Goal: Task Accomplishment & Management: Manage account settings

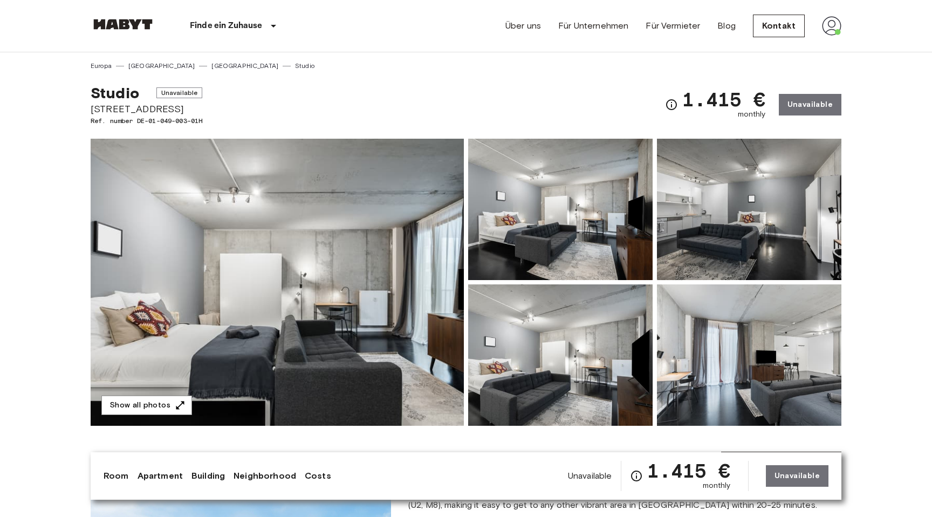
click at [825, 26] on img at bounding box center [831, 25] width 19 height 19
click at [831, 40] on li "Profile" at bounding box center [869, 45] width 108 height 19
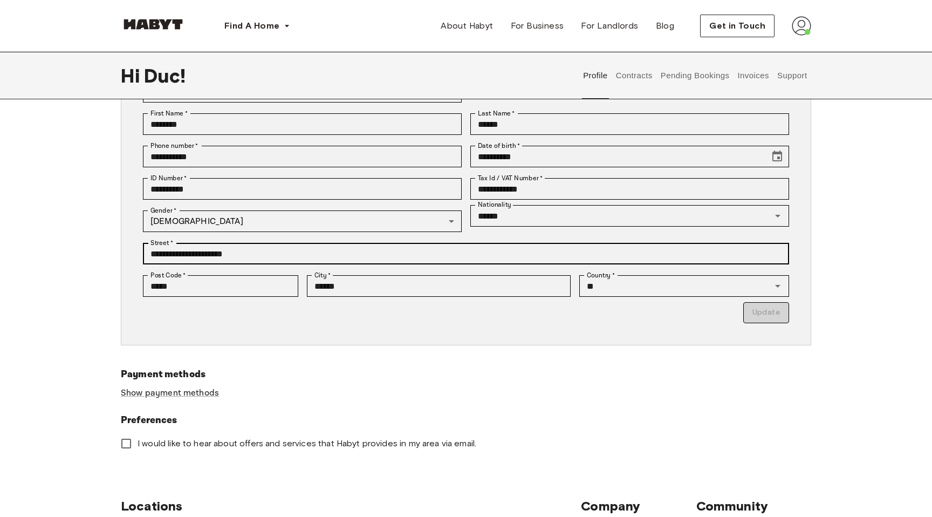
scroll to position [133, 0]
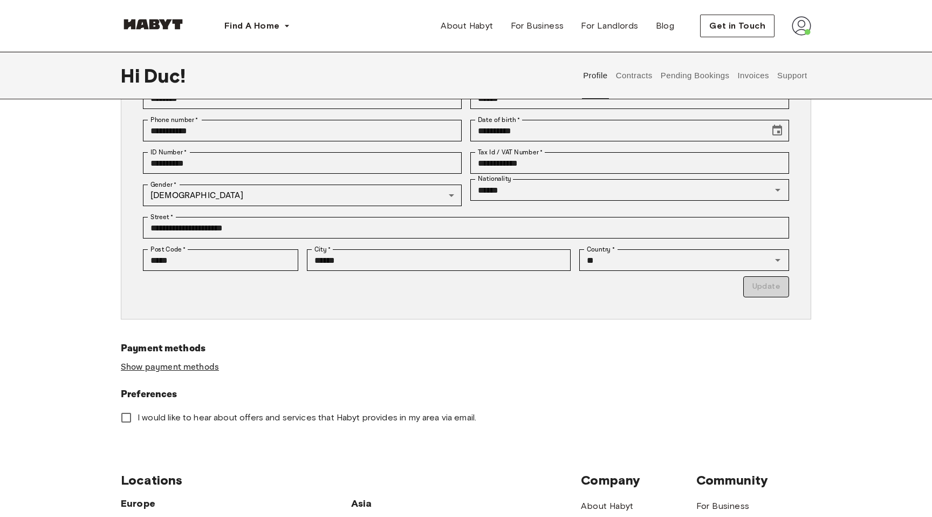
click at [207, 364] on link "Show payment methods" at bounding box center [170, 366] width 98 height 11
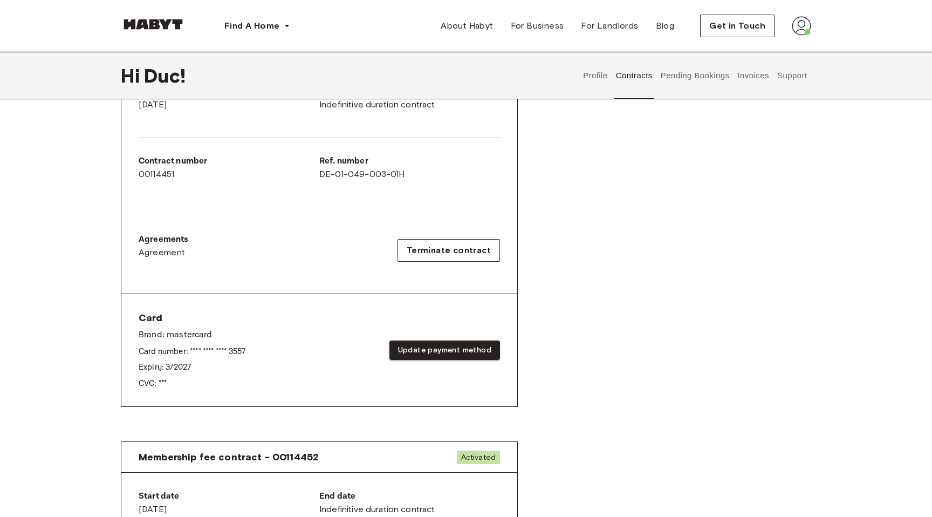
scroll to position [237, 0]
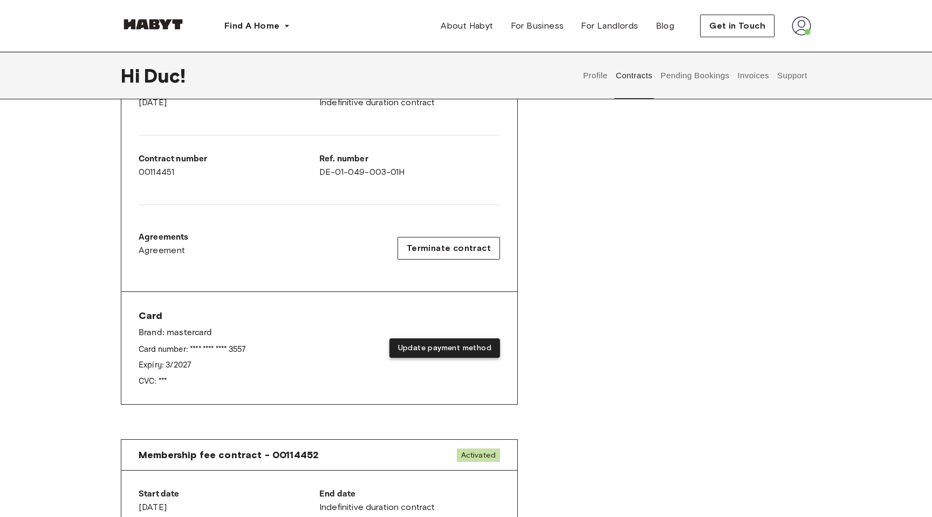
click at [447, 350] on button "Update payment method" at bounding box center [444, 348] width 111 height 20
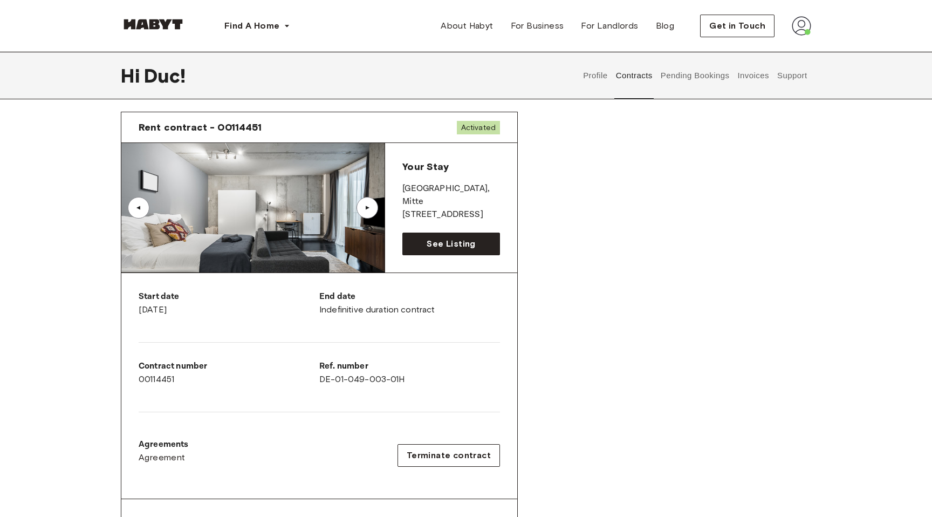
scroll to position [0, 0]
